Goal: Book appointment/travel/reservation

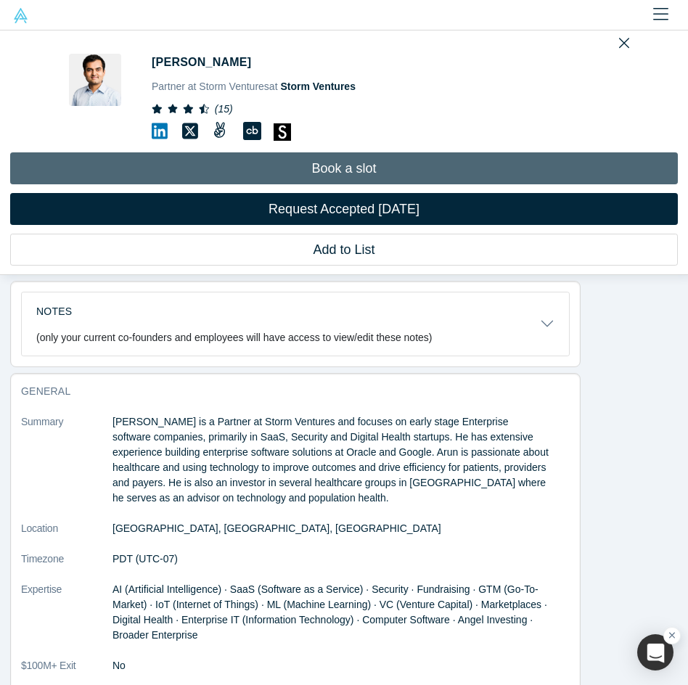
click at [322, 173] on link "Book a slot" at bounding box center [343, 168] width 667 height 32
